Goal: Find specific page/section: Find specific page/section

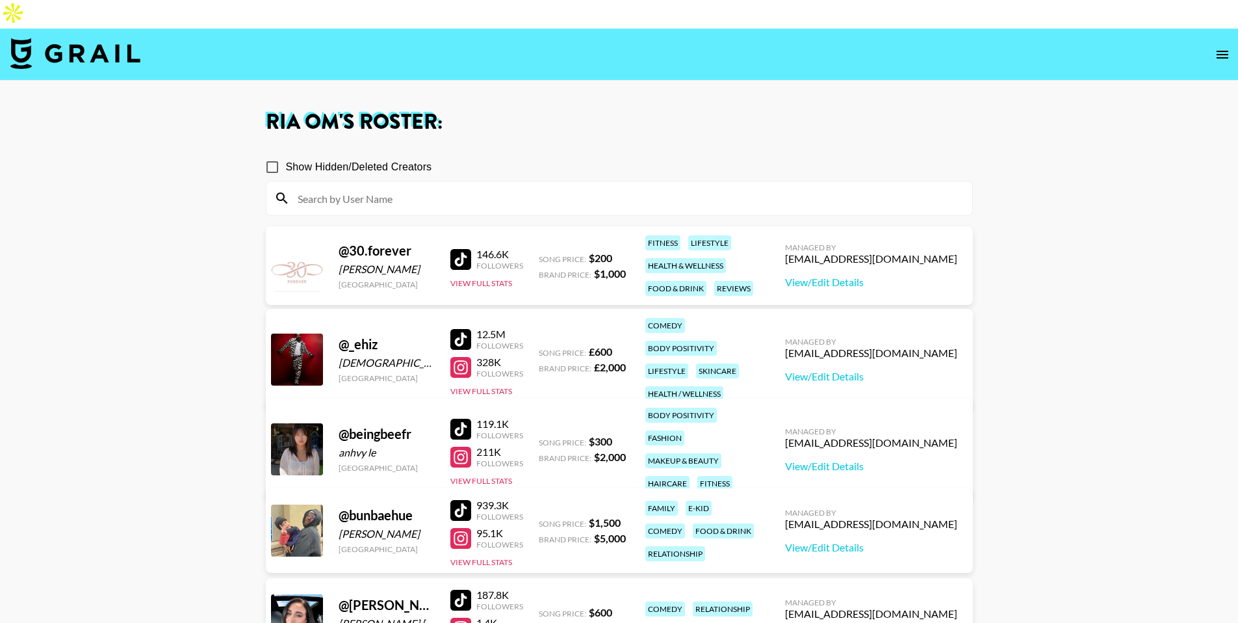
click at [82, 38] on img at bounding box center [75, 53] width 130 height 31
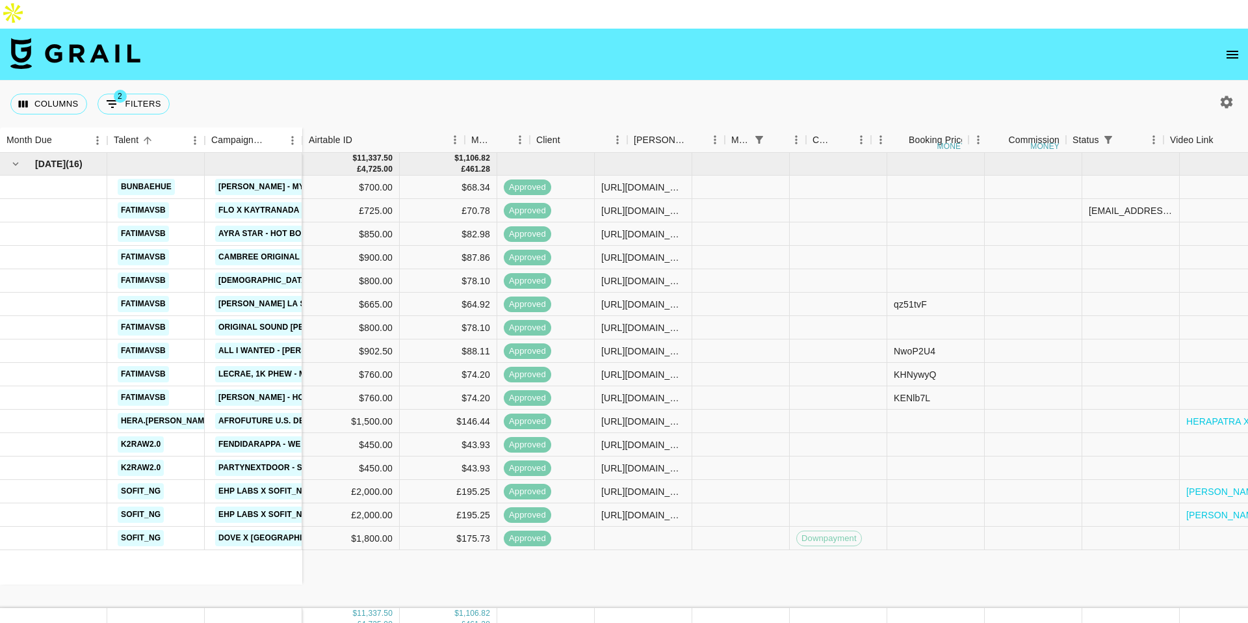
scroll to position [0, 942]
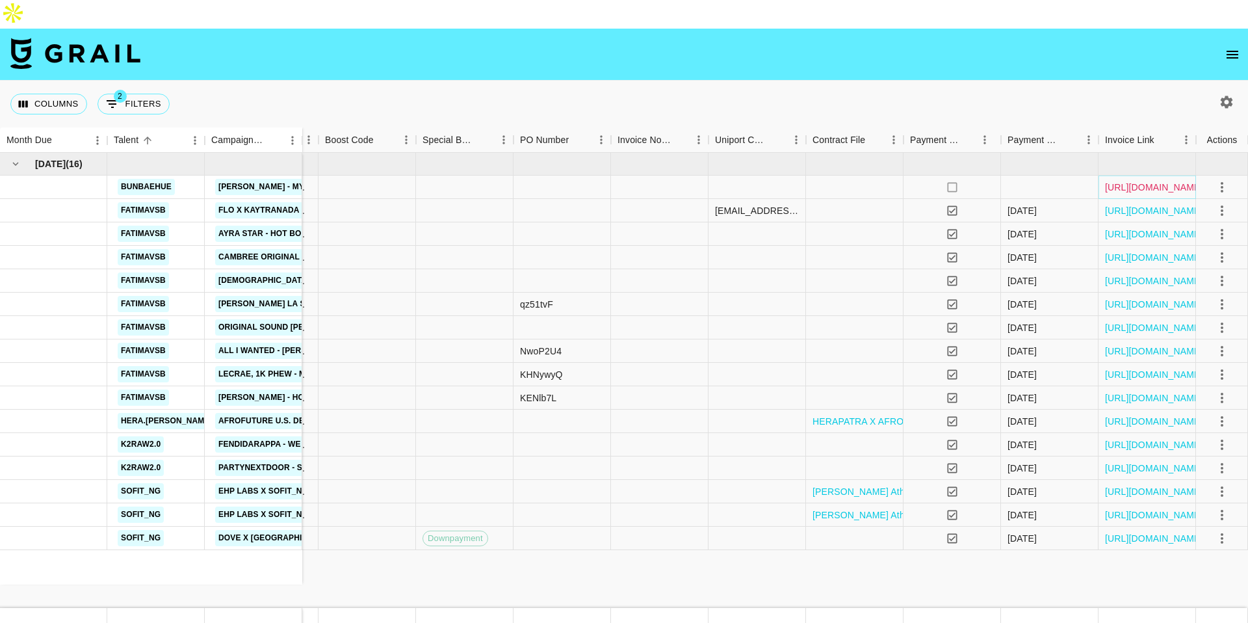
click at [1148, 181] on link "[URL][DOMAIN_NAME]" at bounding box center [1154, 187] width 98 height 13
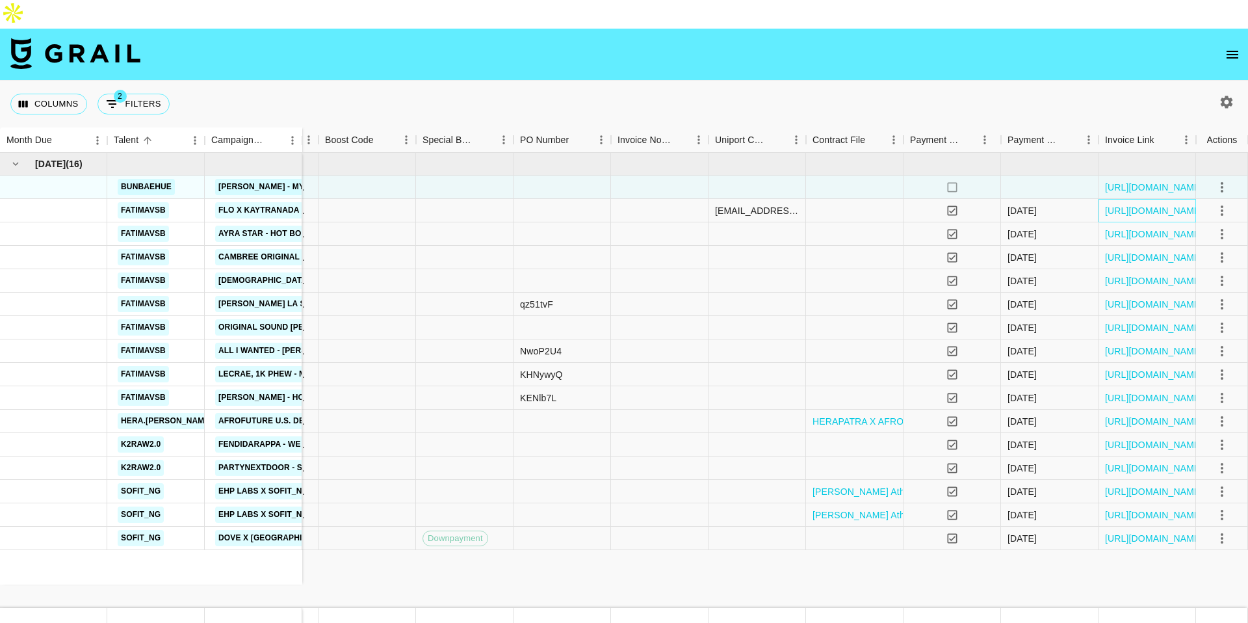
click at [1101, 199] on div "[URL][DOMAIN_NAME]" at bounding box center [1146, 210] width 97 height 23
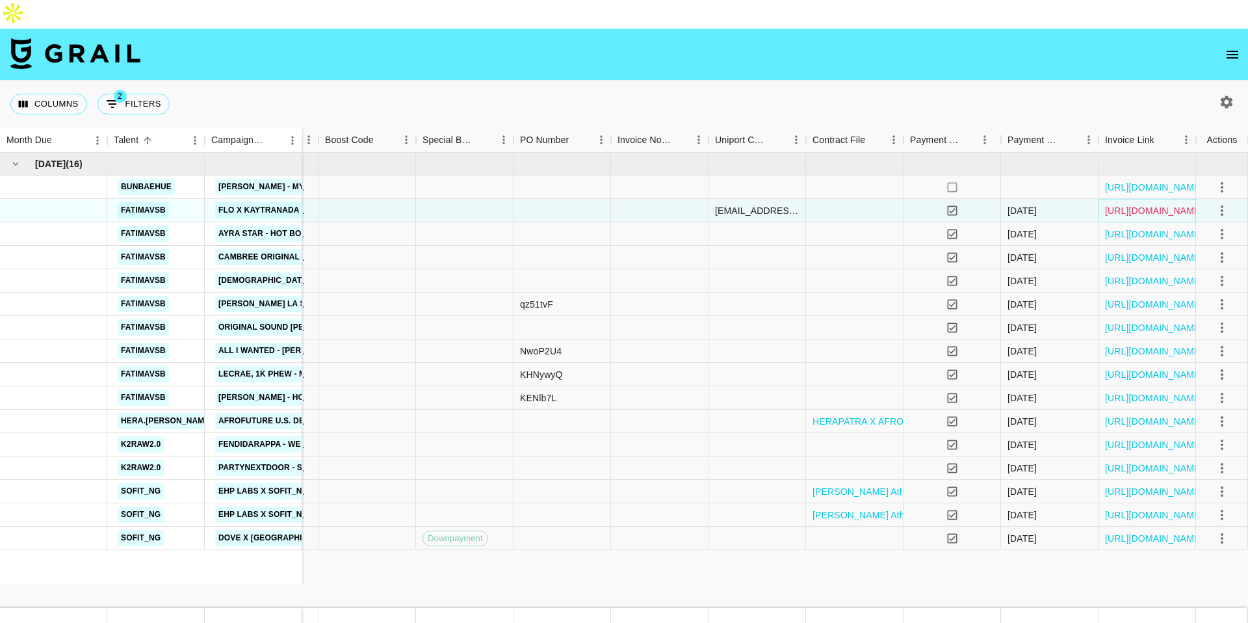
click at [1109, 204] on link "[URL][DOMAIN_NAME]" at bounding box center [1154, 210] width 98 height 13
click at [140, 94] on button "2 Filters" at bounding box center [133, 104] width 72 height 21
select select "status"
select select "isNotAnyOf"
select select "monthDue2"
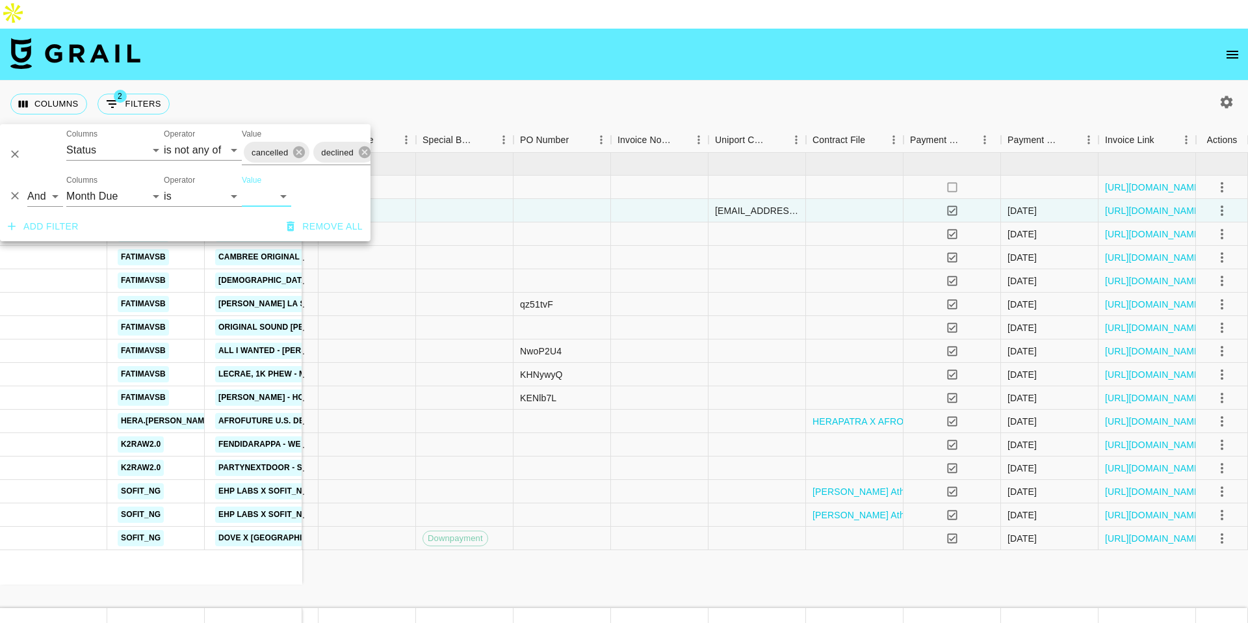
click at [273, 188] on select "[DATE] Sep '[DATE] [DATE] '[DATE] May '[DATE] Mar '[DATE] Jan '[DATE] Nov '[DAT…" at bounding box center [266, 196] width 49 height 21
select select "[DATE]"
click at [242, 186] on select "[DATE] Sep '[DATE] [DATE] '[DATE] May '[DATE] Mar '[DATE] Jan '[DATE] Nov '[DAT…" at bounding box center [266, 196] width 49 height 21
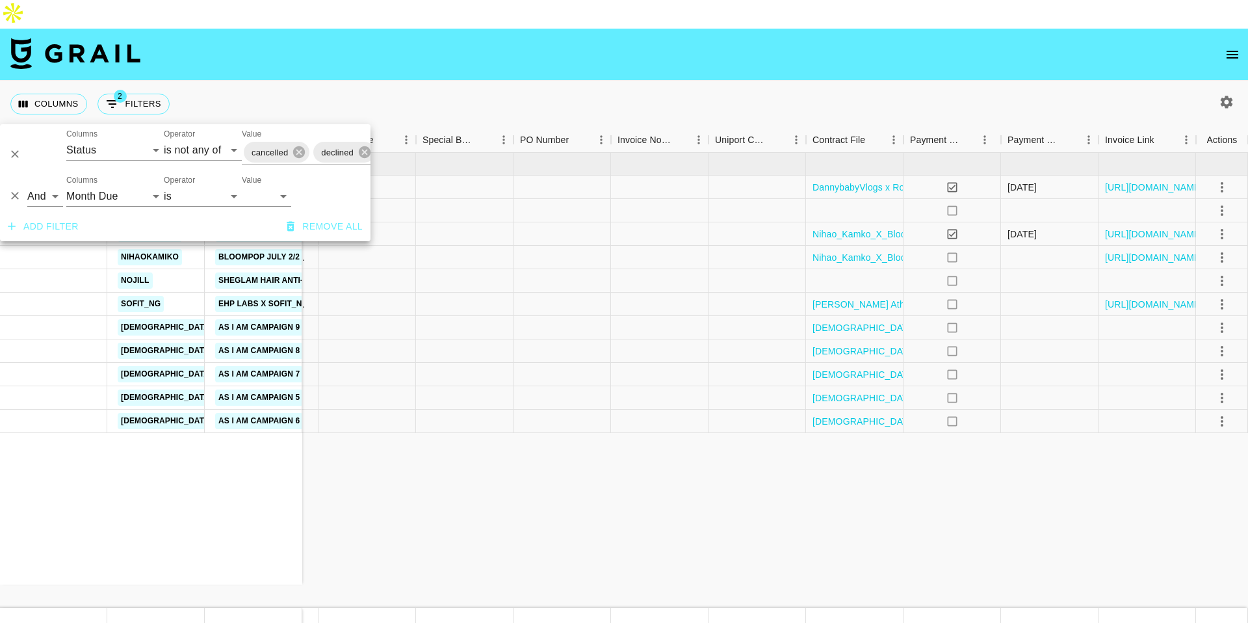
click at [648, 458] on div "[DATE] ( 11 ) dannybabyyyy Royalbaby Promo dannybabyyyy YESOUL G1M PLUS Bike 1x…" at bounding box center [153, 380] width 2190 height 455
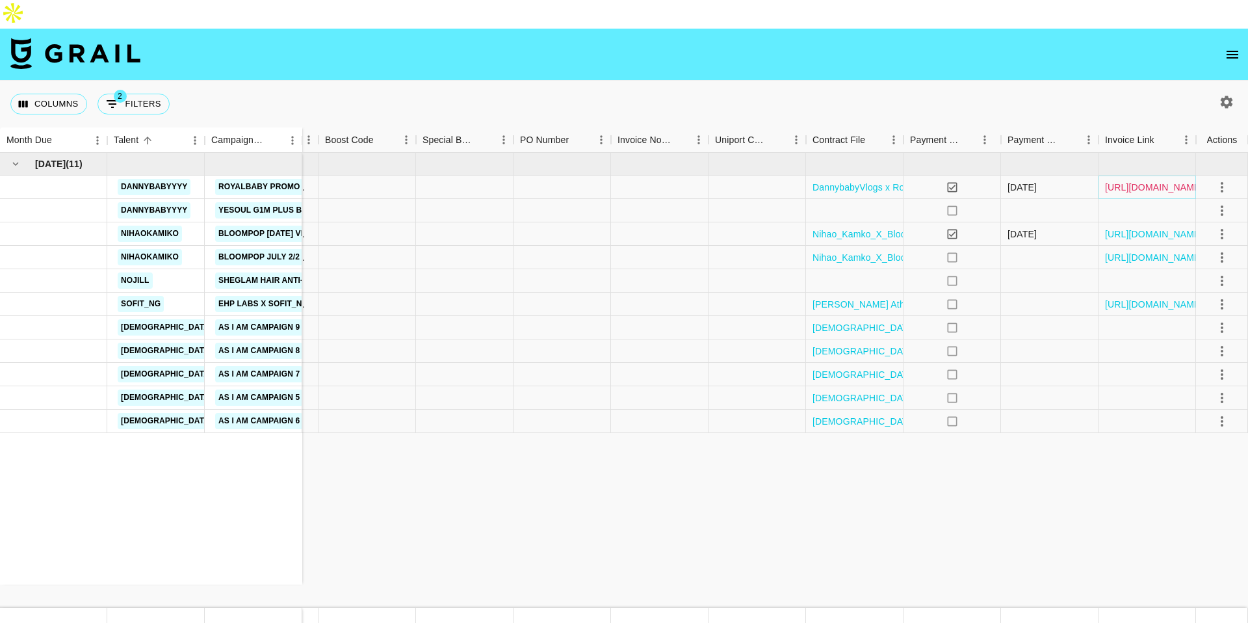
click at [1159, 181] on link "[URL][DOMAIN_NAME]" at bounding box center [1154, 187] width 98 height 13
